Goal: Task Accomplishment & Management: Manage account settings

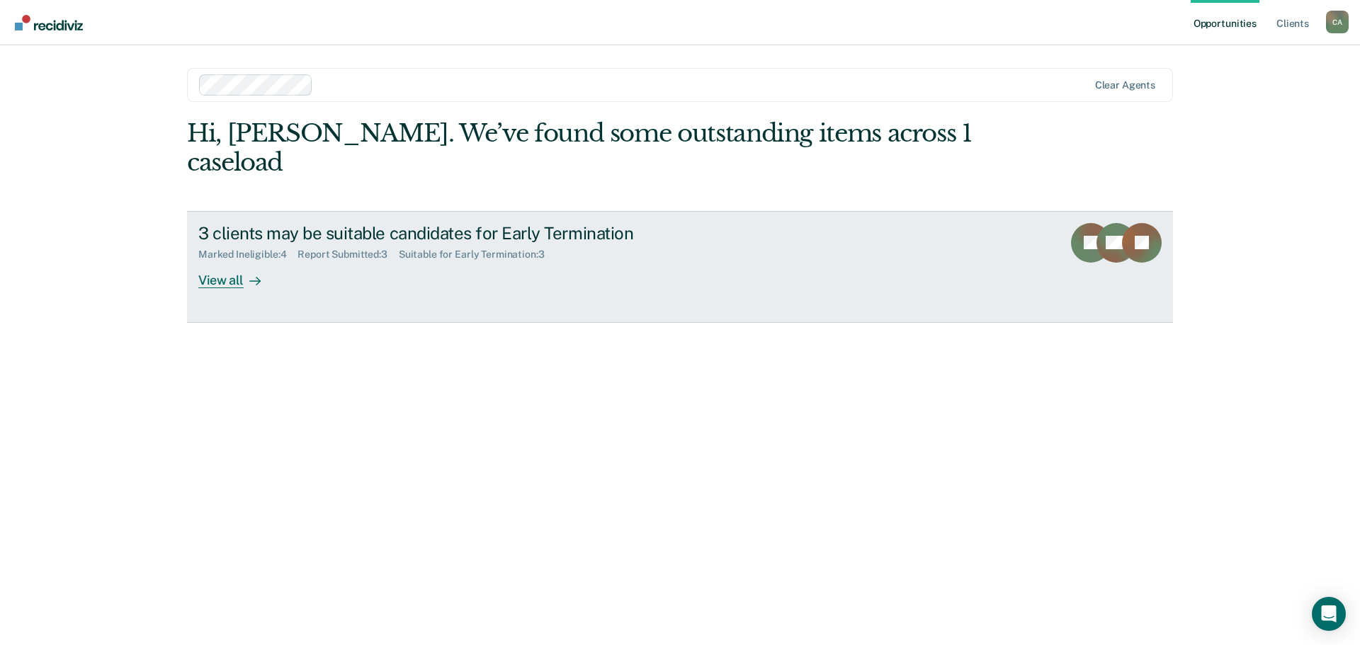
click at [220, 281] on div "View all" at bounding box center [237, 275] width 79 height 28
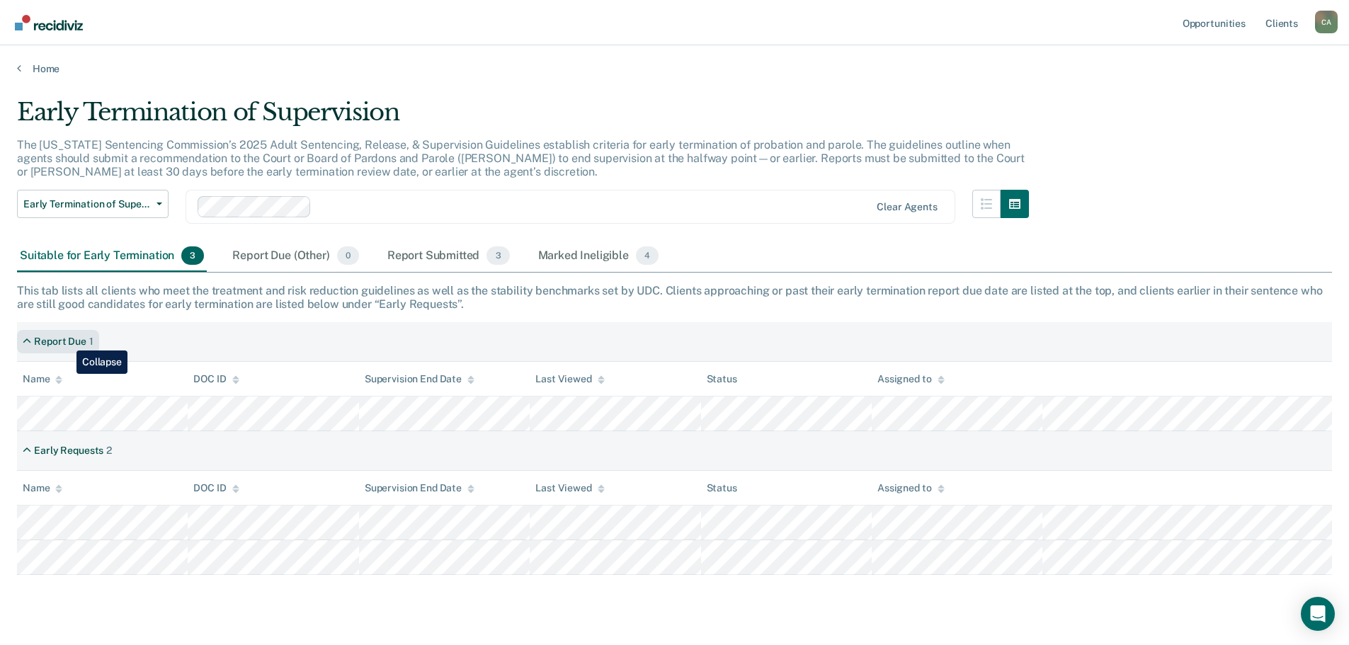
click at [66, 340] on div "Report Due" at bounding box center [60, 342] width 52 height 12
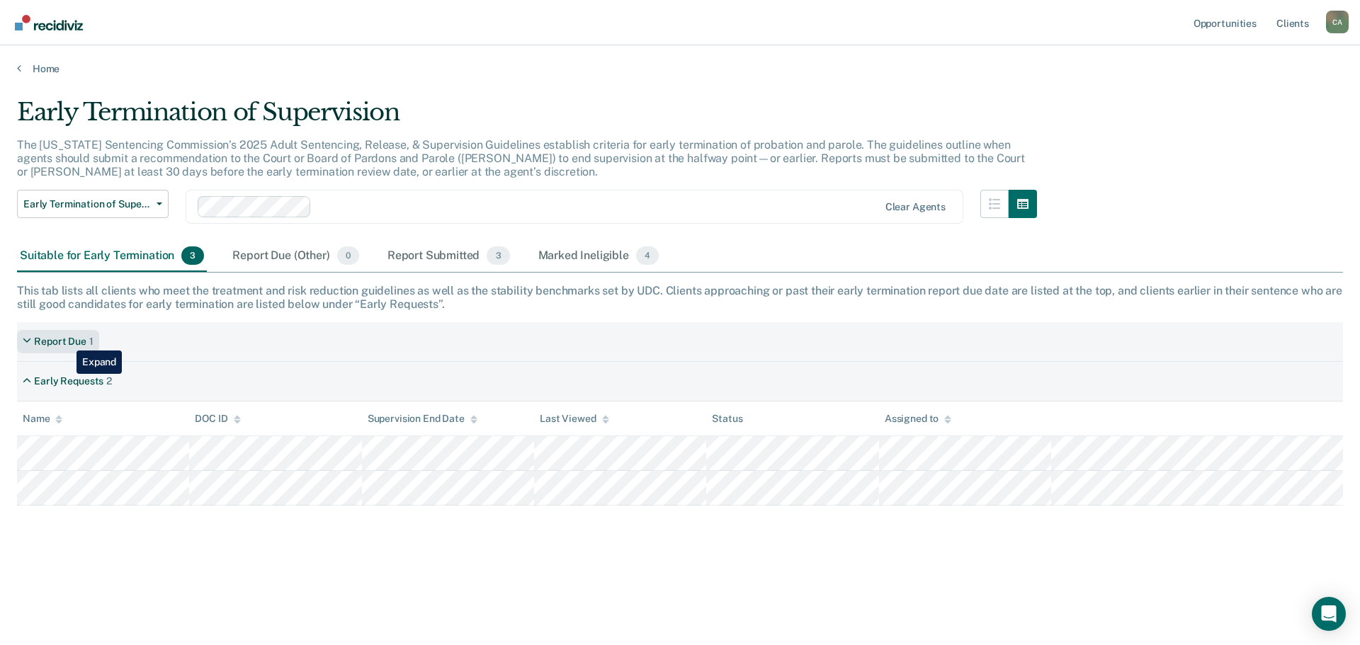
click at [66, 340] on div "Report Due" at bounding box center [60, 342] width 52 height 12
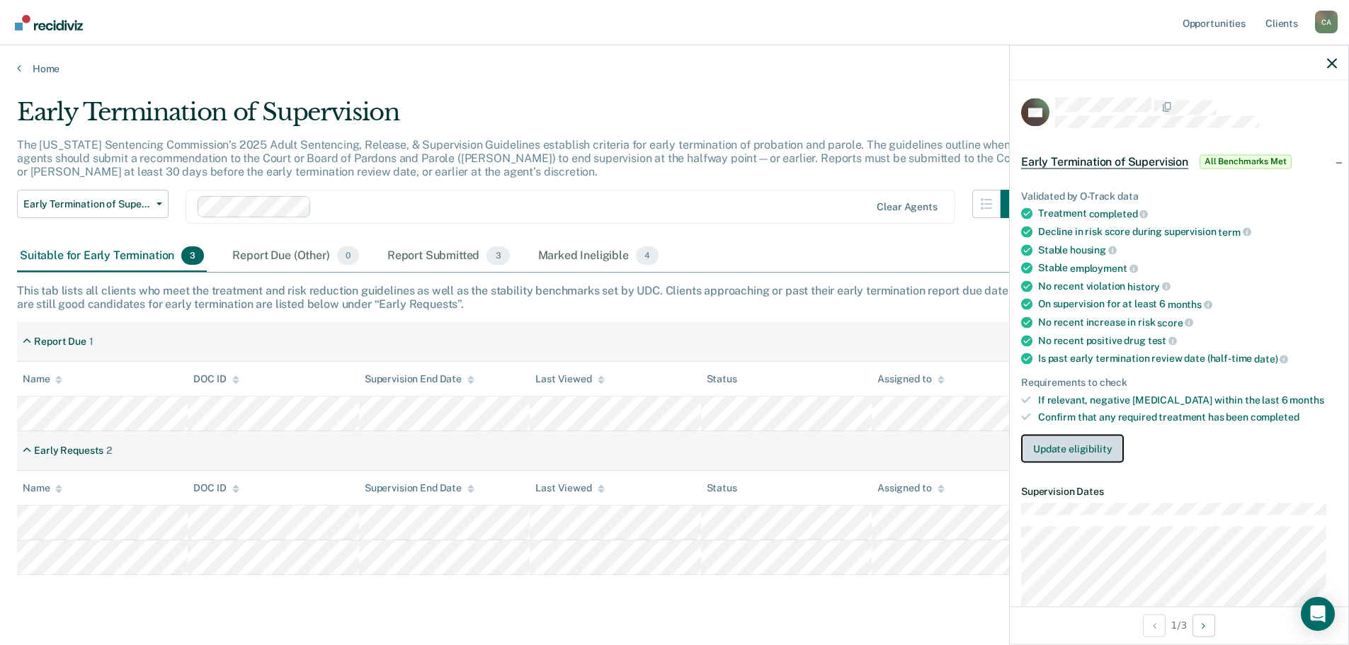
click at [1067, 442] on button "Update eligibility" at bounding box center [1072, 449] width 103 height 28
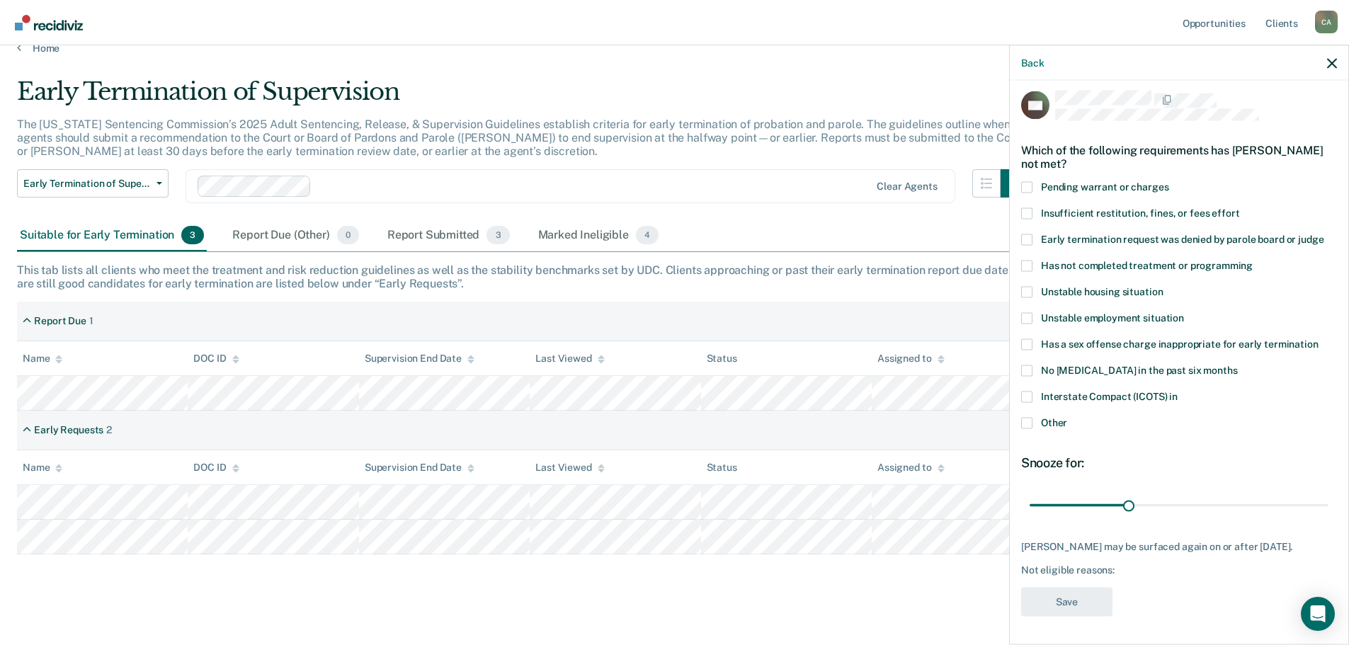
scroll to position [32, 0]
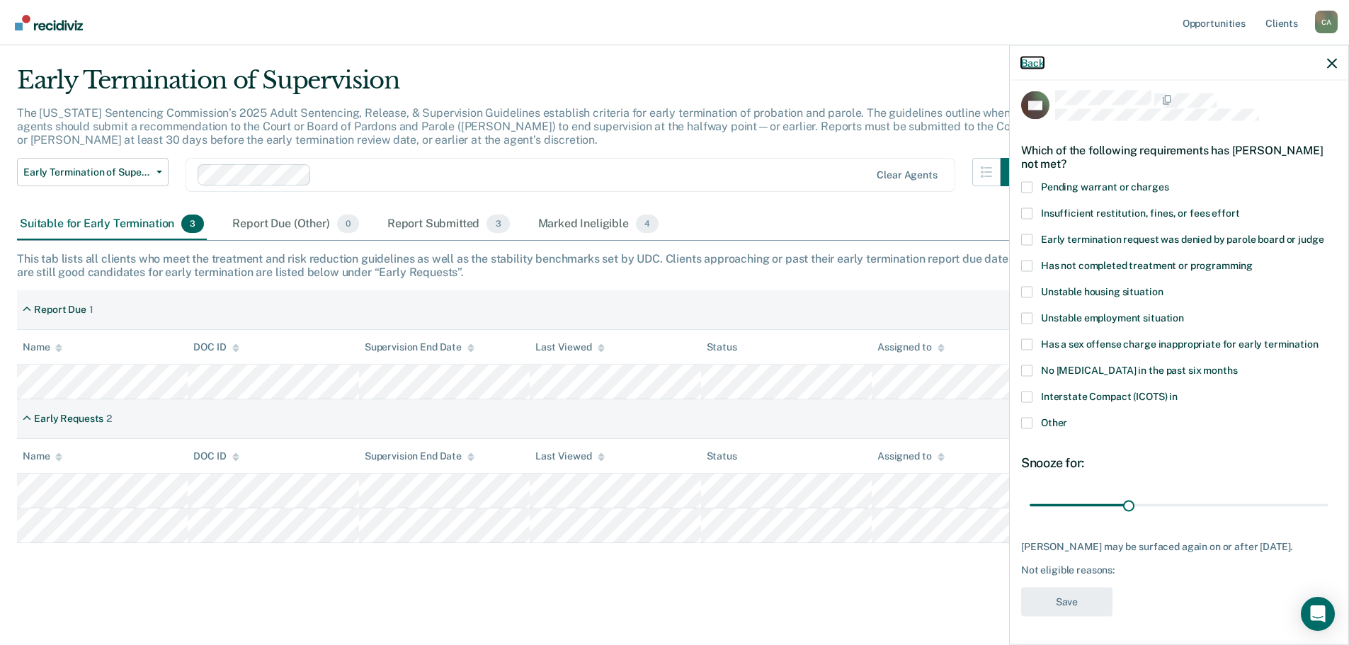
click at [1032, 65] on button "Back" at bounding box center [1032, 63] width 23 height 12
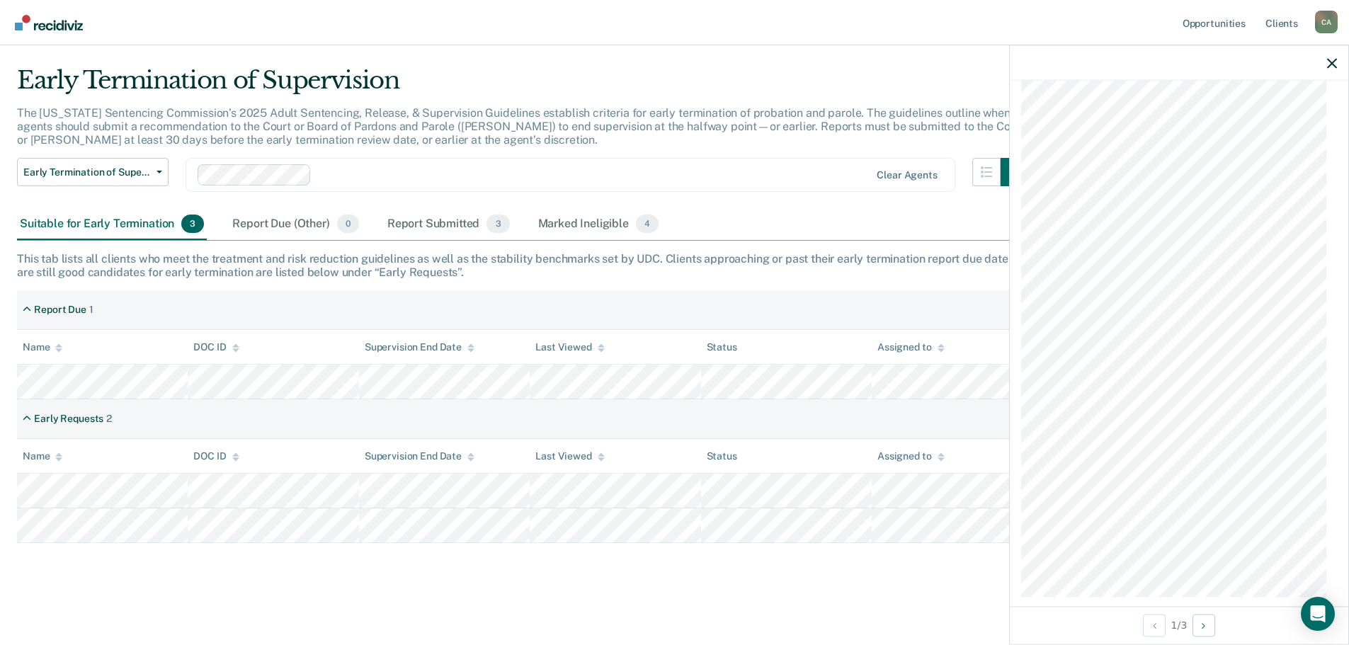
scroll to position [952, 0]
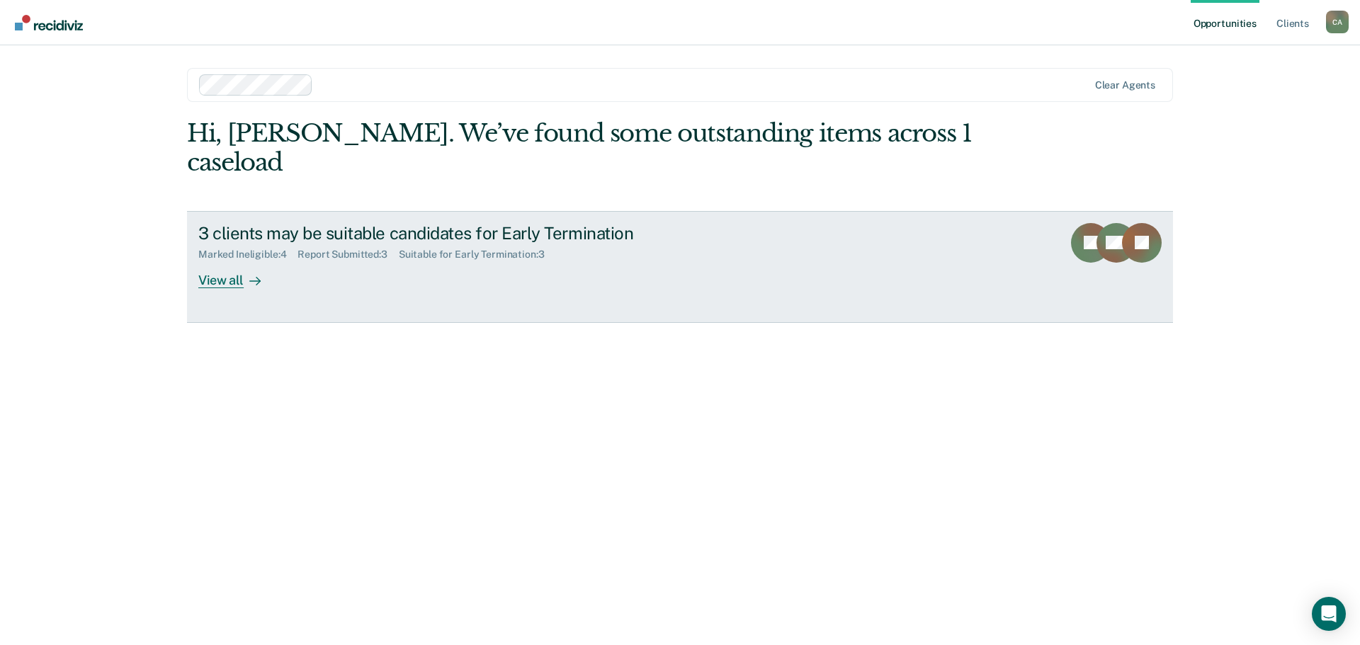
click at [218, 277] on div "View all" at bounding box center [237, 275] width 79 height 28
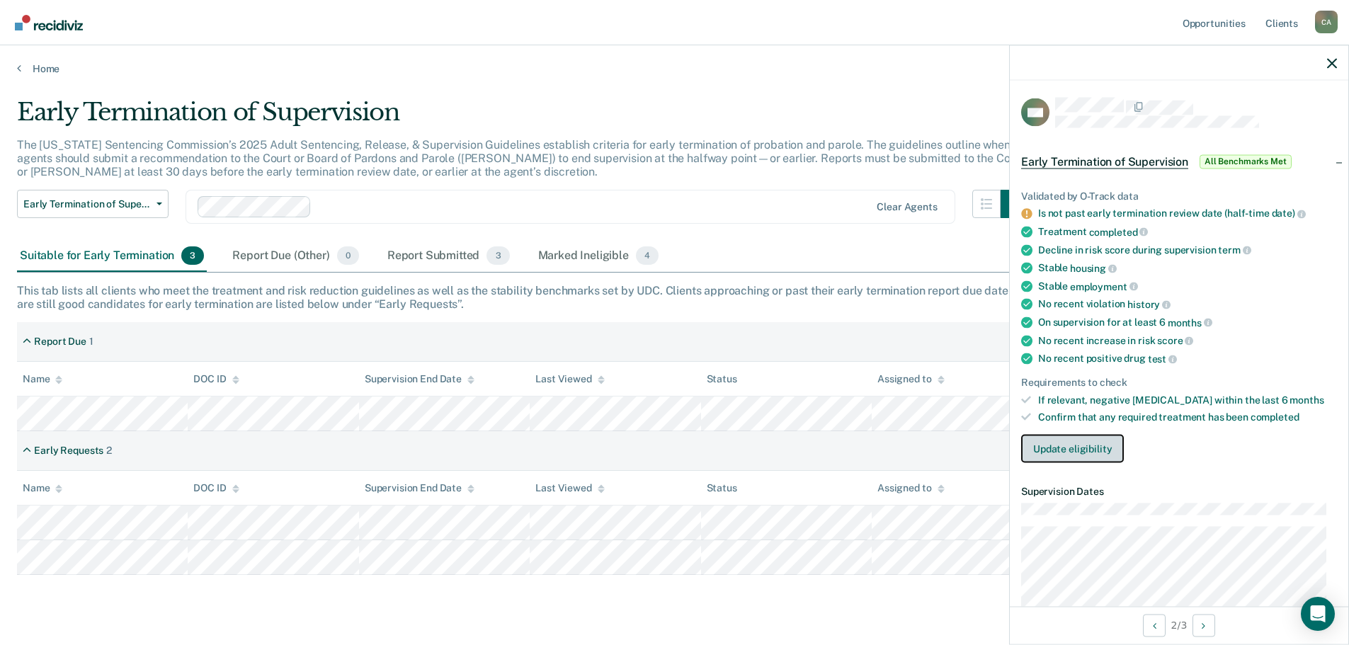
click at [1095, 443] on button "Update eligibility" at bounding box center [1072, 449] width 103 height 28
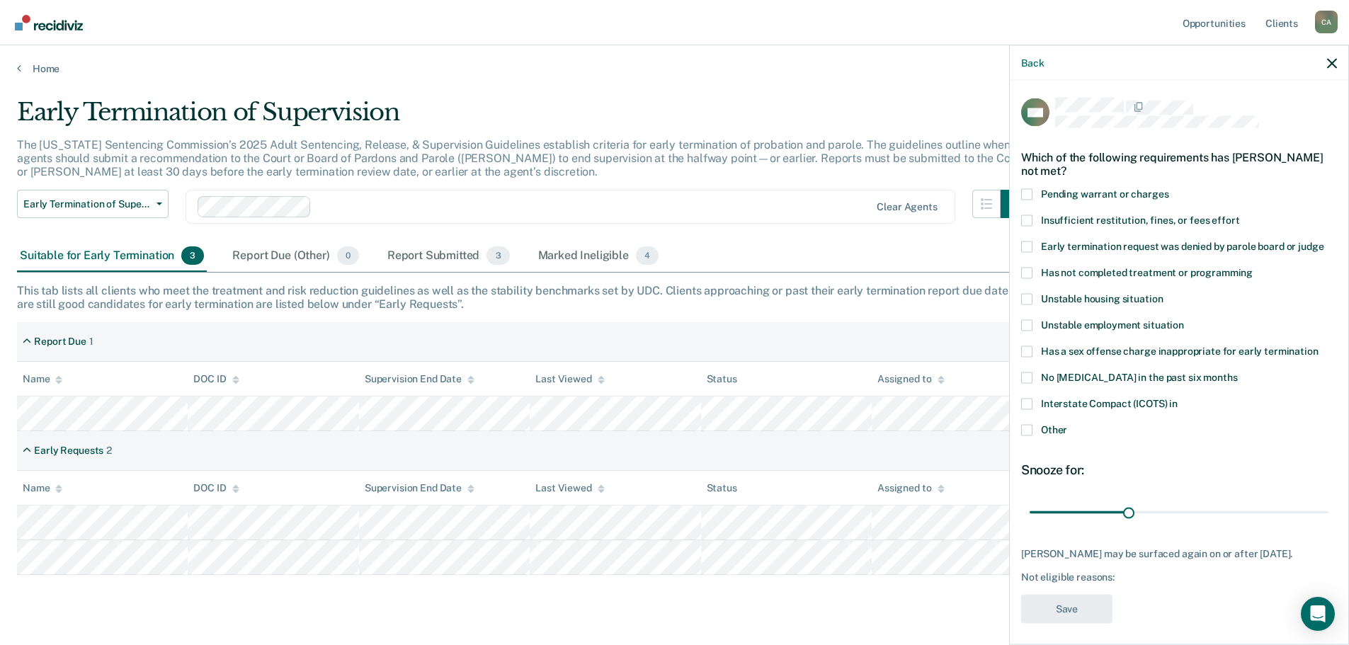
click at [1027, 375] on span at bounding box center [1026, 377] width 11 height 11
click at [1237, 372] on input "No [MEDICAL_DATA] in the past six months" at bounding box center [1237, 372] width 0 height 0
drag, startPoint x: 1124, startPoint y: 513, endPoint x: 1327, endPoint y: 506, distance: 202.6
click at [1327, 506] on input "range" at bounding box center [1179, 512] width 299 height 25
drag, startPoint x: 1314, startPoint y: 513, endPoint x: 1265, endPoint y: 508, distance: 49.9
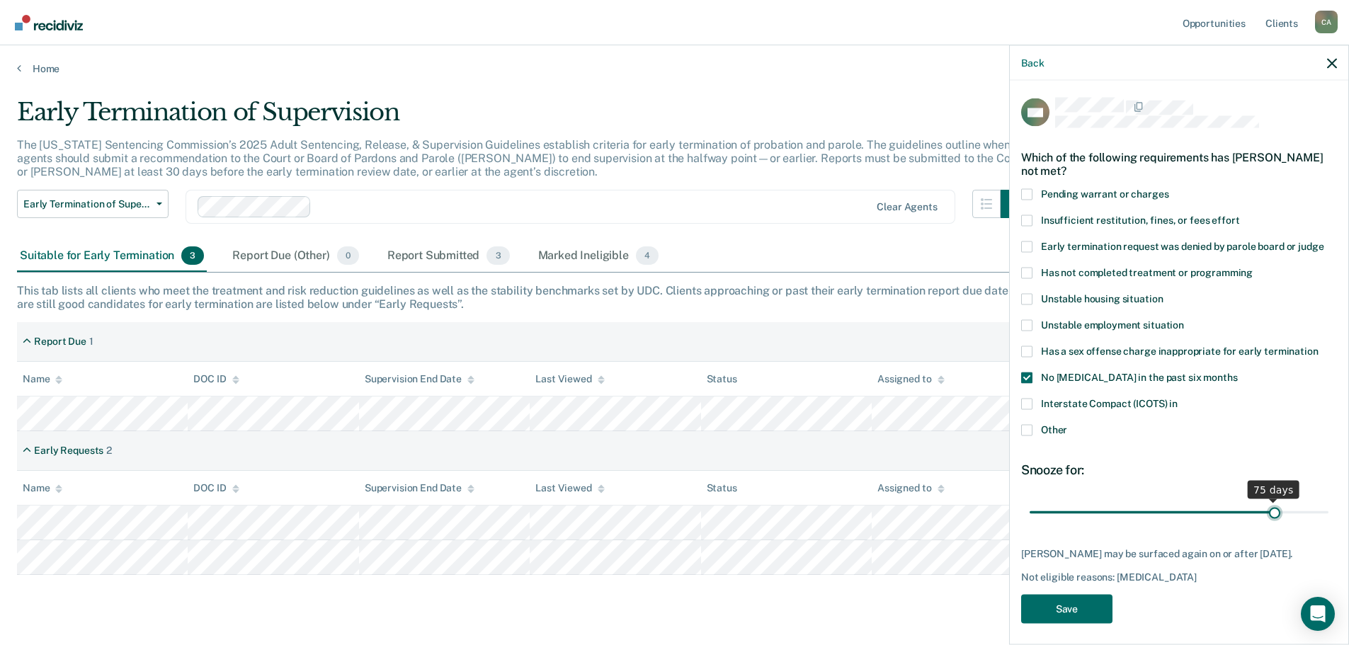
type input "75"
click at [1265, 508] on input "range" at bounding box center [1179, 512] width 299 height 25
click at [1062, 598] on button "Save" at bounding box center [1066, 608] width 91 height 29
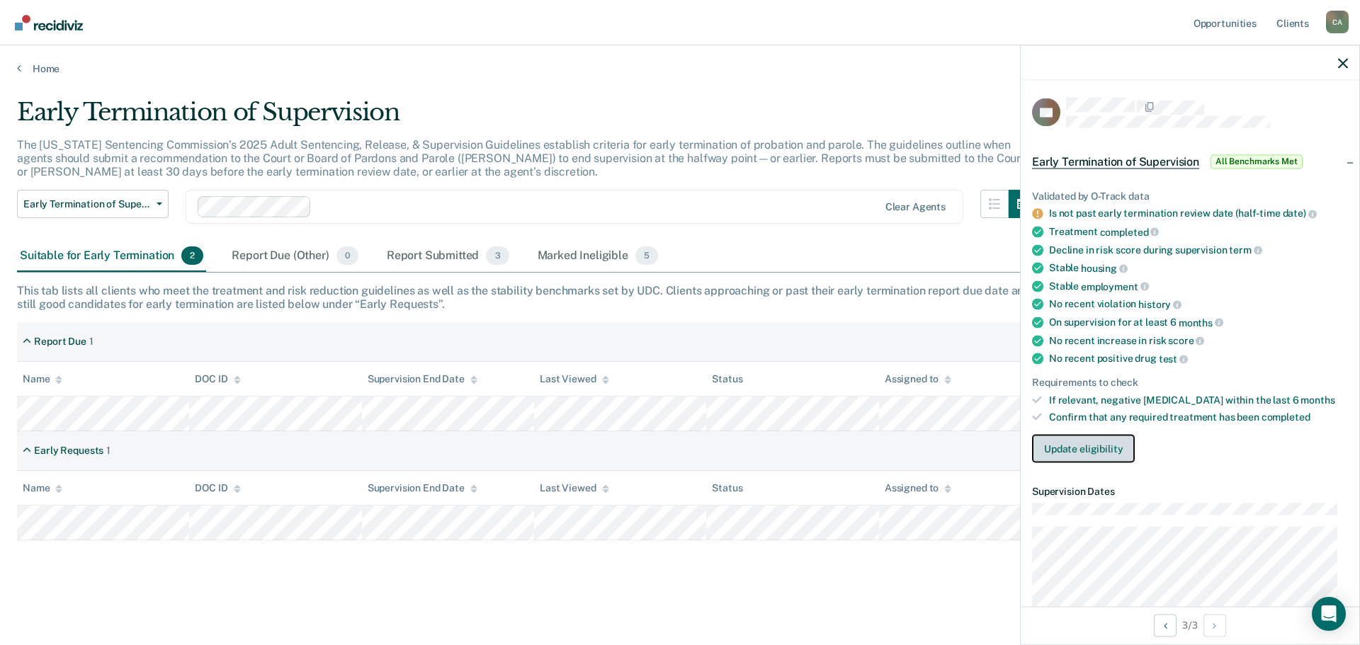
click at [1076, 445] on button "Update eligibility" at bounding box center [1083, 449] width 103 height 28
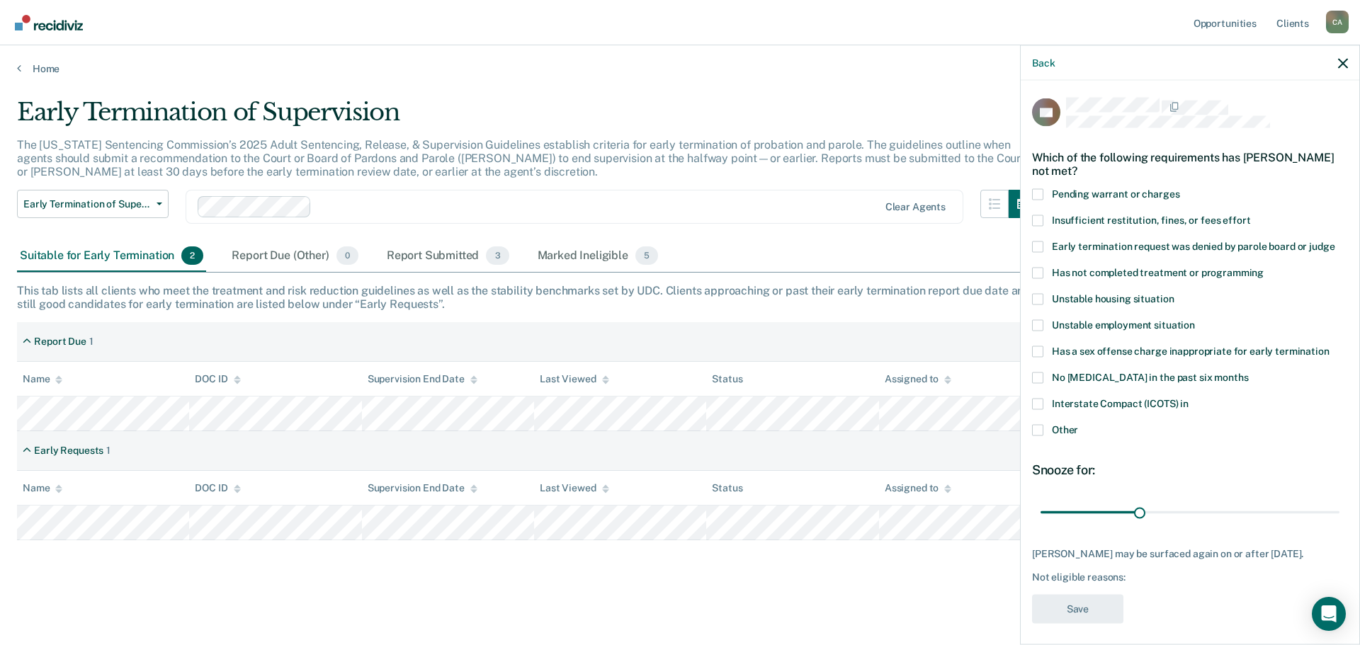
click at [1037, 301] on span at bounding box center [1037, 298] width 11 height 11
click at [1173, 293] on input "Unstable housing situation" at bounding box center [1173, 293] width 0 height 0
drag, startPoint x: 1139, startPoint y: 509, endPoint x: 1229, endPoint y: 503, distance: 90.1
type input "60"
click at [1229, 503] on input "range" at bounding box center [1189, 512] width 299 height 25
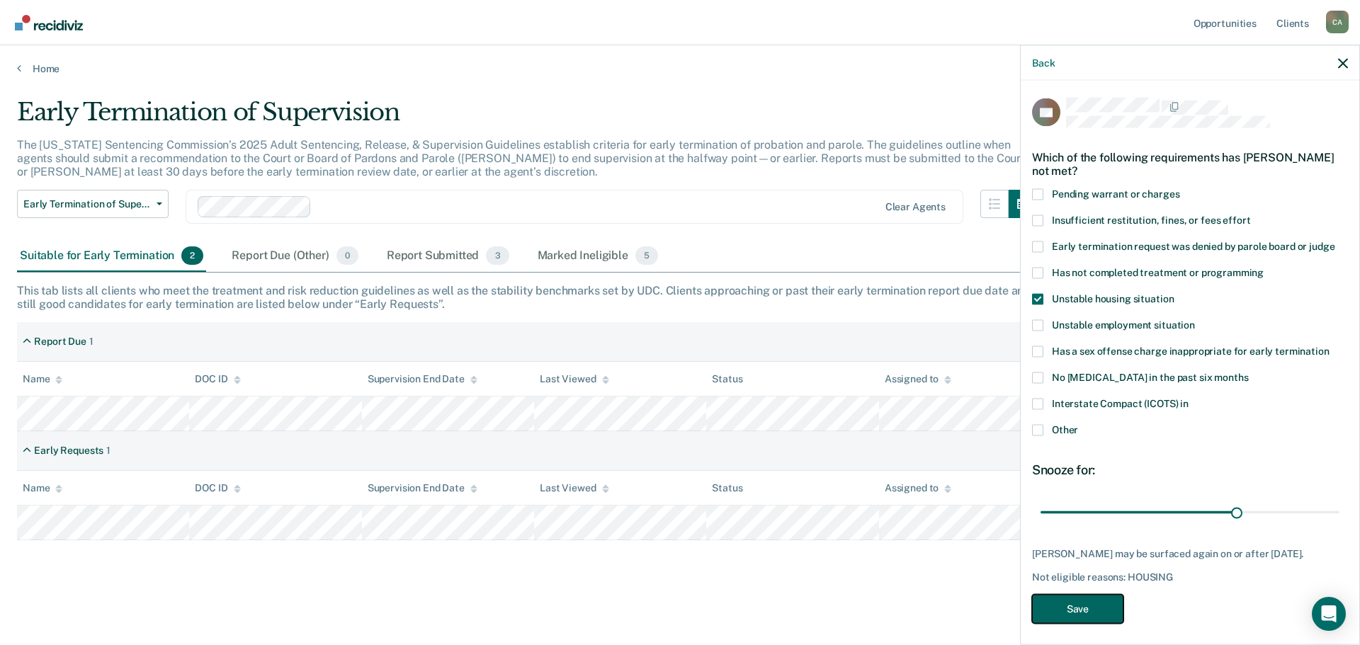
click at [1081, 616] on button "Save" at bounding box center [1077, 608] width 91 height 29
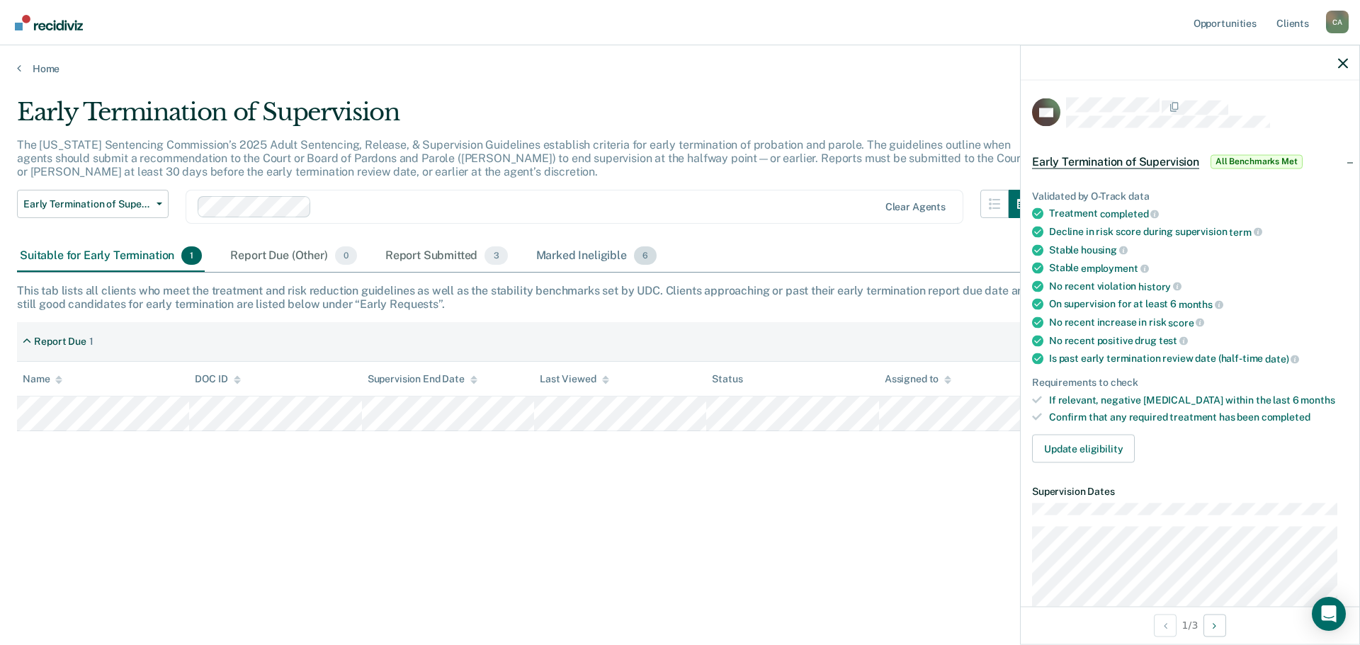
click at [582, 253] on div "Marked Ineligible 6" at bounding box center [596, 256] width 127 height 31
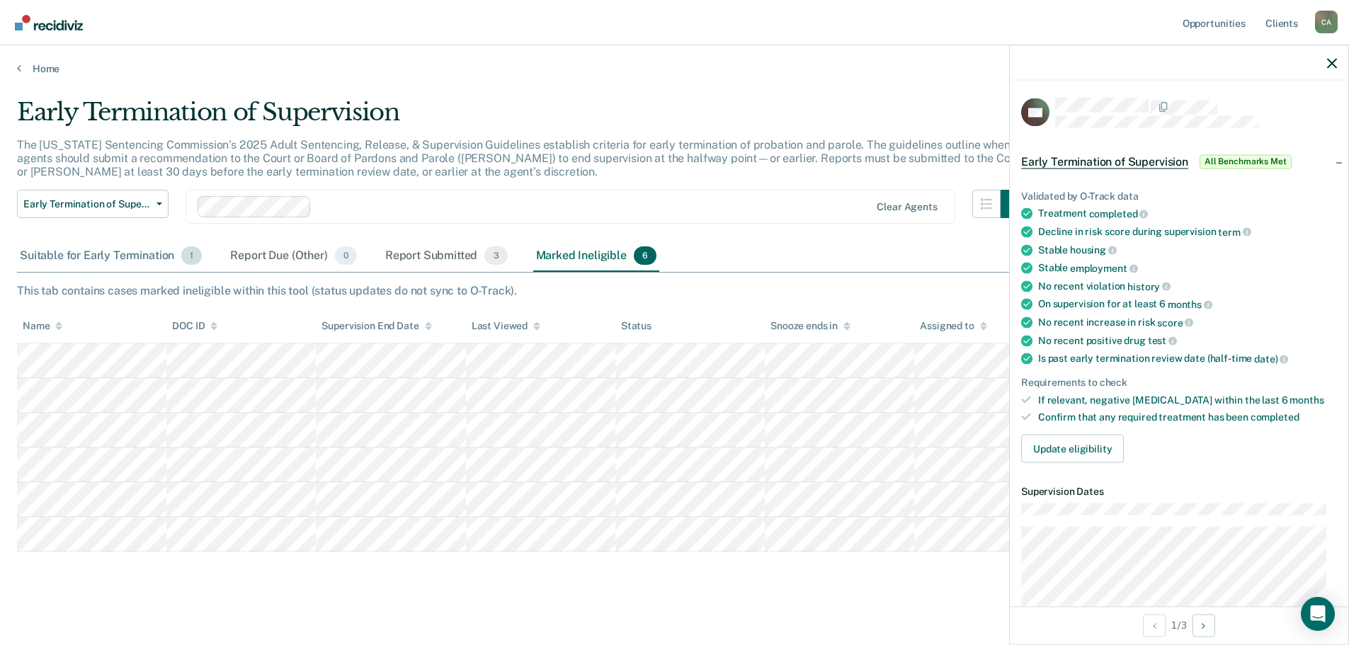
click at [109, 253] on div "Suitable for Early Termination 1" at bounding box center [111, 256] width 188 height 31
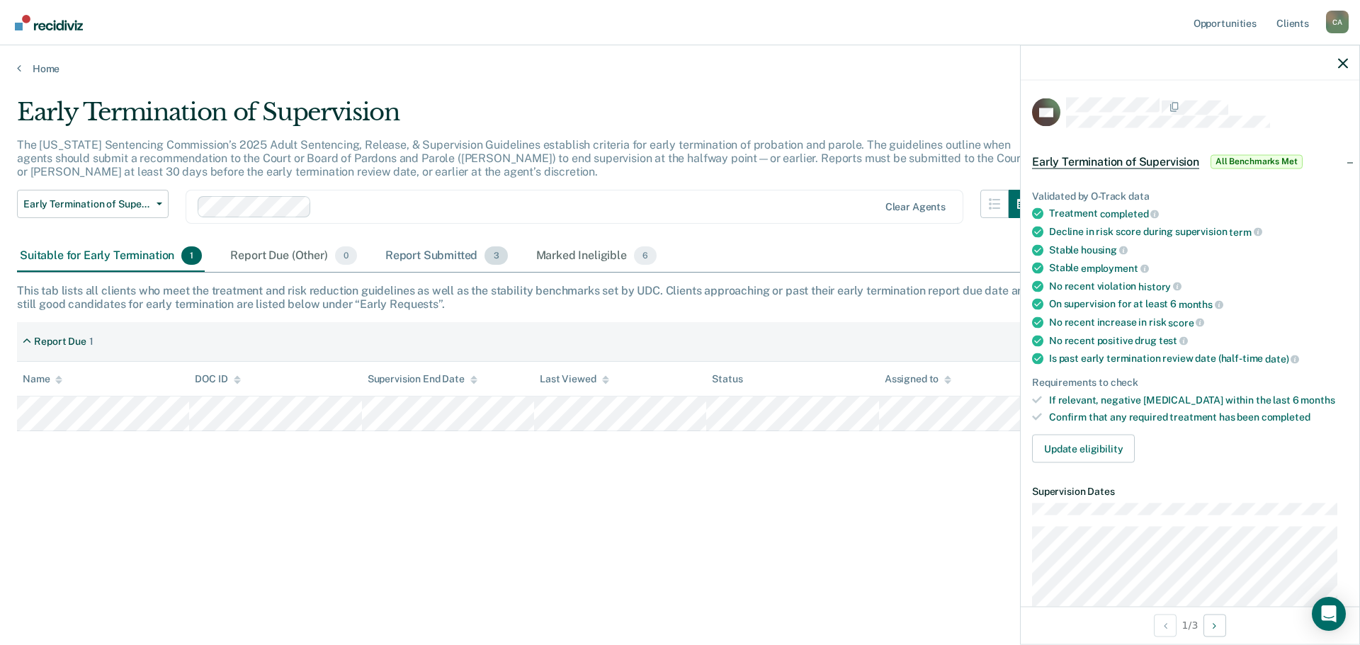
click at [448, 251] on div "Report Submitted 3" at bounding box center [446, 256] width 128 height 31
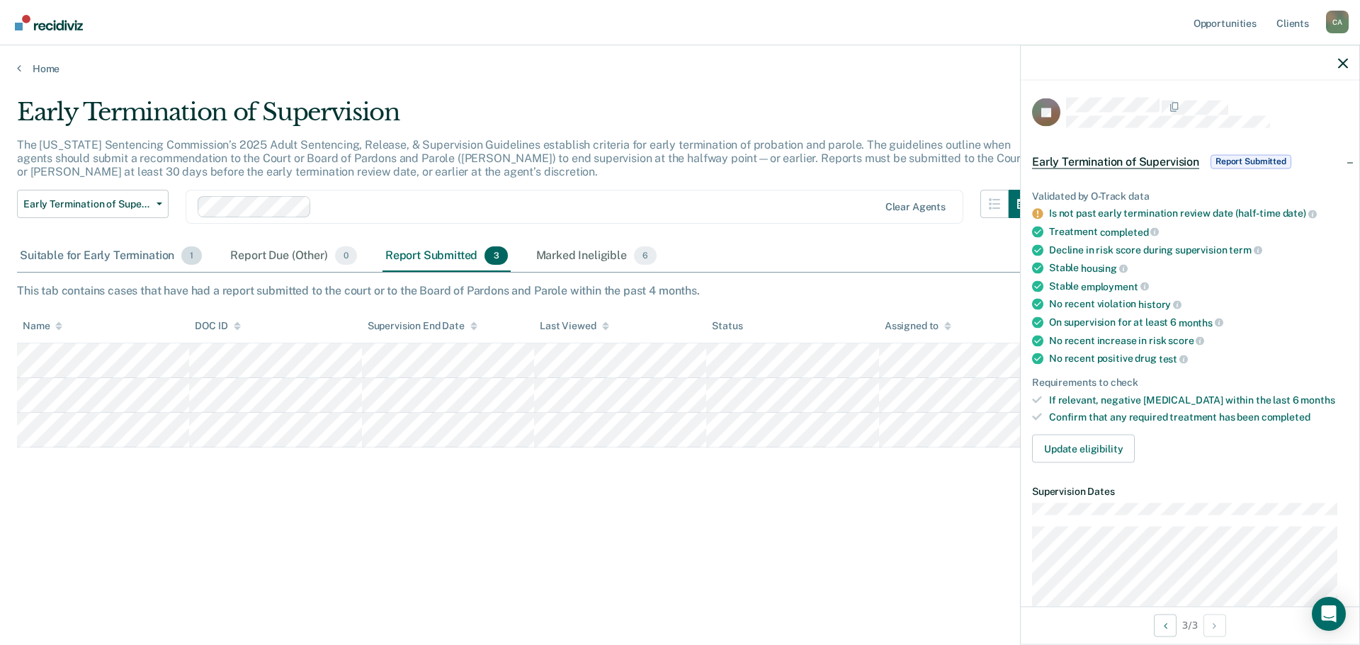
click at [97, 256] on div "Suitable for Early Termination 1" at bounding box center [111, 256] width 188 height 31
